Goal: Task Accomplishment & Management: Complete application form

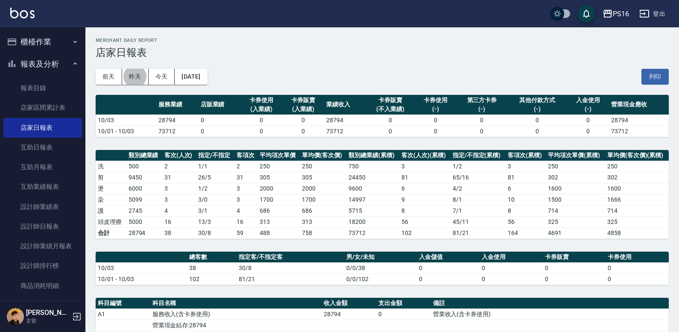
scroll to position [155, 0]
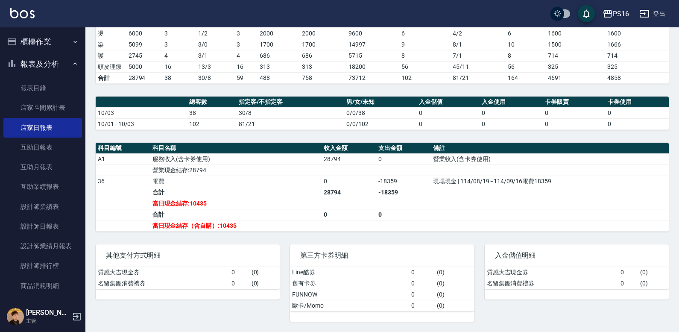
click at [29, 18] on img at bounding box center [22, 13] width 24 height 11
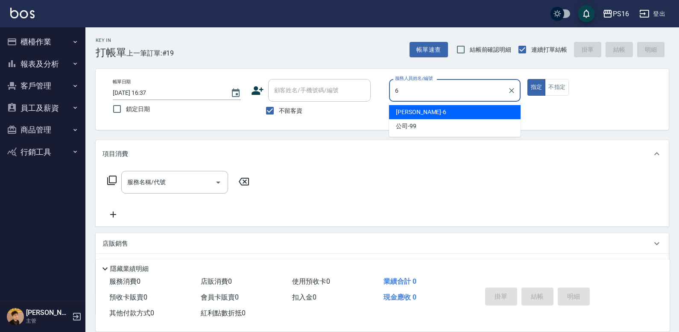
type input "[PERSON_NAME]-6"
type button "true"
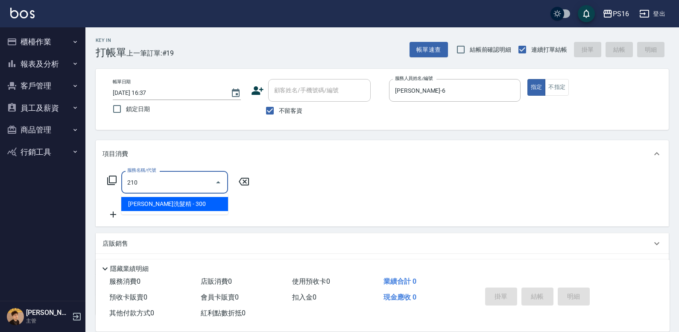
type input "[PERSON_NAME]洗髮精(210)"
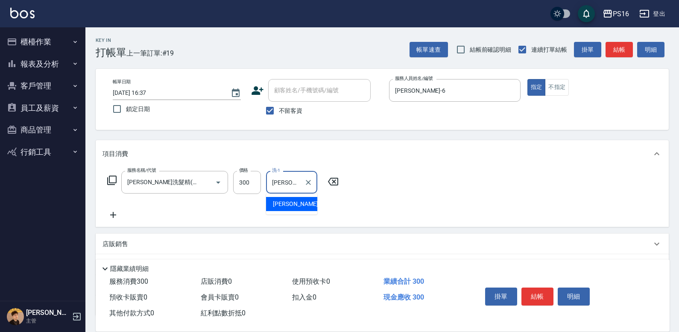
type input "[PERSON_NAME]-28"
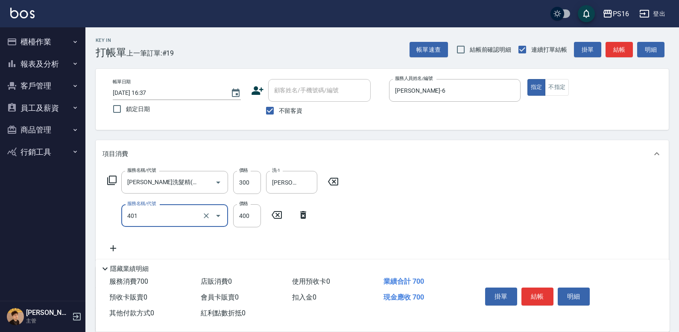
type input "剪髮(401)"
type input "100"
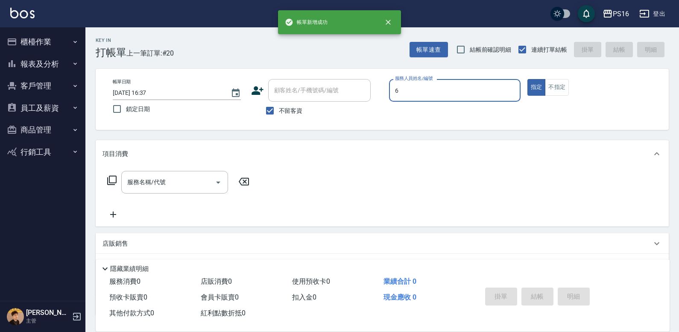
type input "[PERSON_NAME]-6"
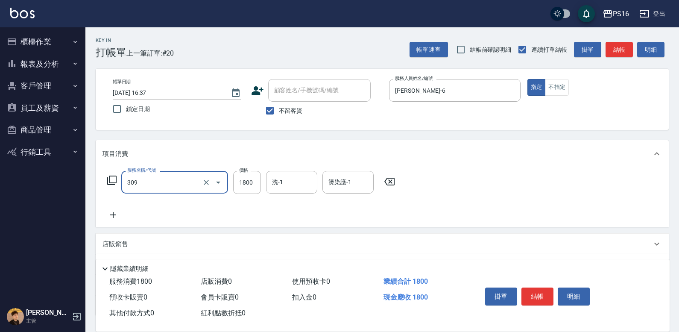
type input "活性碳離子燙1800(309)"
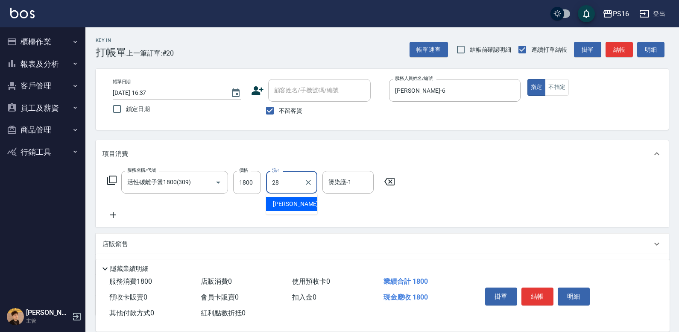
type input "[PERSON_NAME]-28"
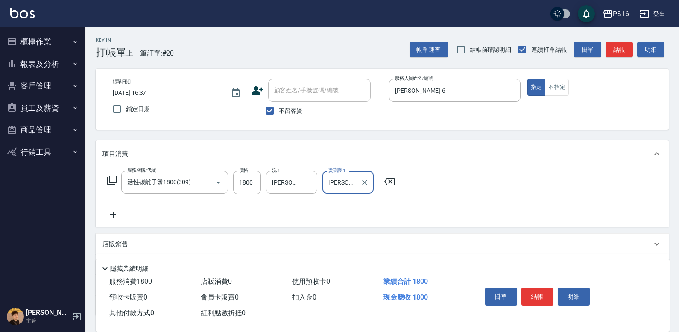
type input "[PERSON_NAME]-28"
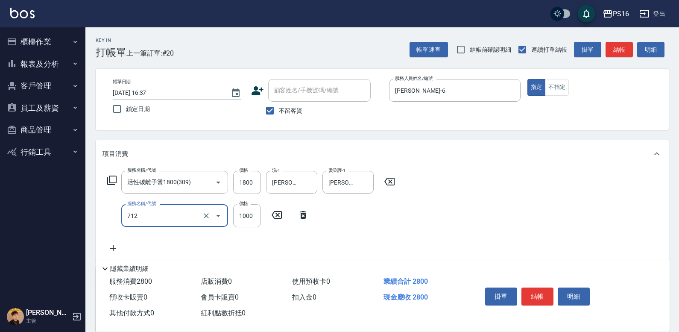
type input "[DEMOGRAPHIC_DATA]蘭洋甘菊1000(712)"
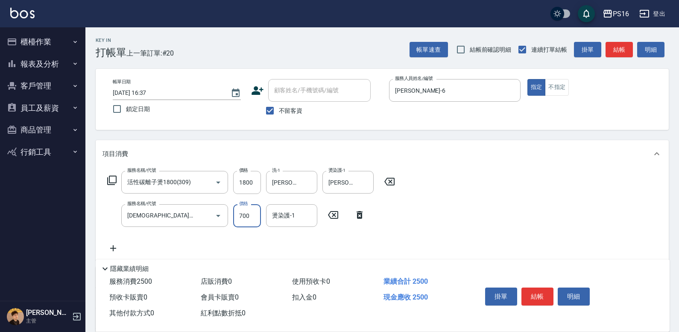
type input "700"
type input "[PERSON_NAME]-28"
